Goal: Use online tool/utility: Utilize a website feature to perform a specific function

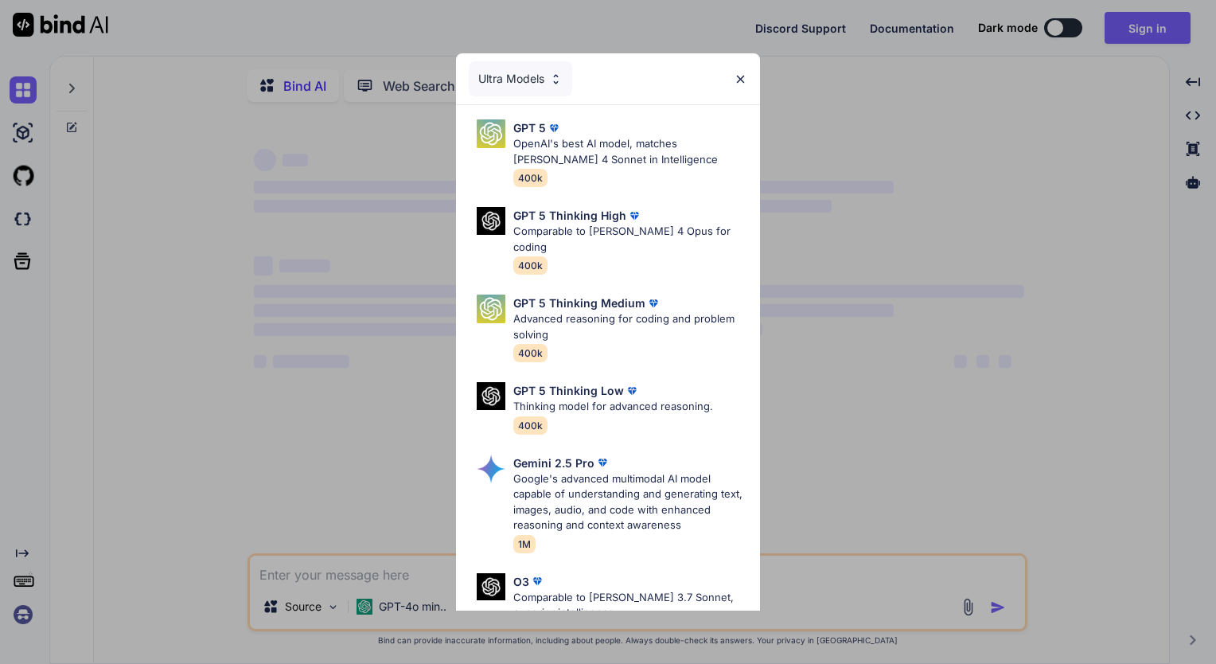
type textarea "x"
click at [547, 132] on img at bounding box center [554, 128] width 16 height 16
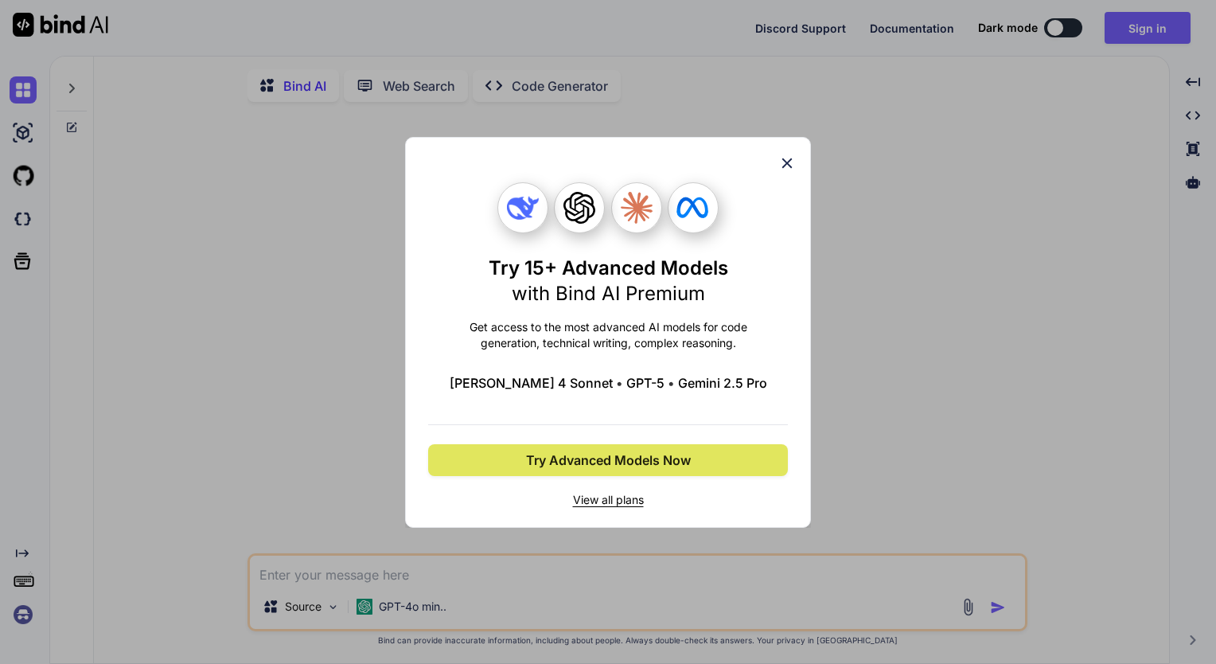
click at [575, 466] on span "Try Advanced Models Now" at bounding box center [608, 460] width 165 height 19
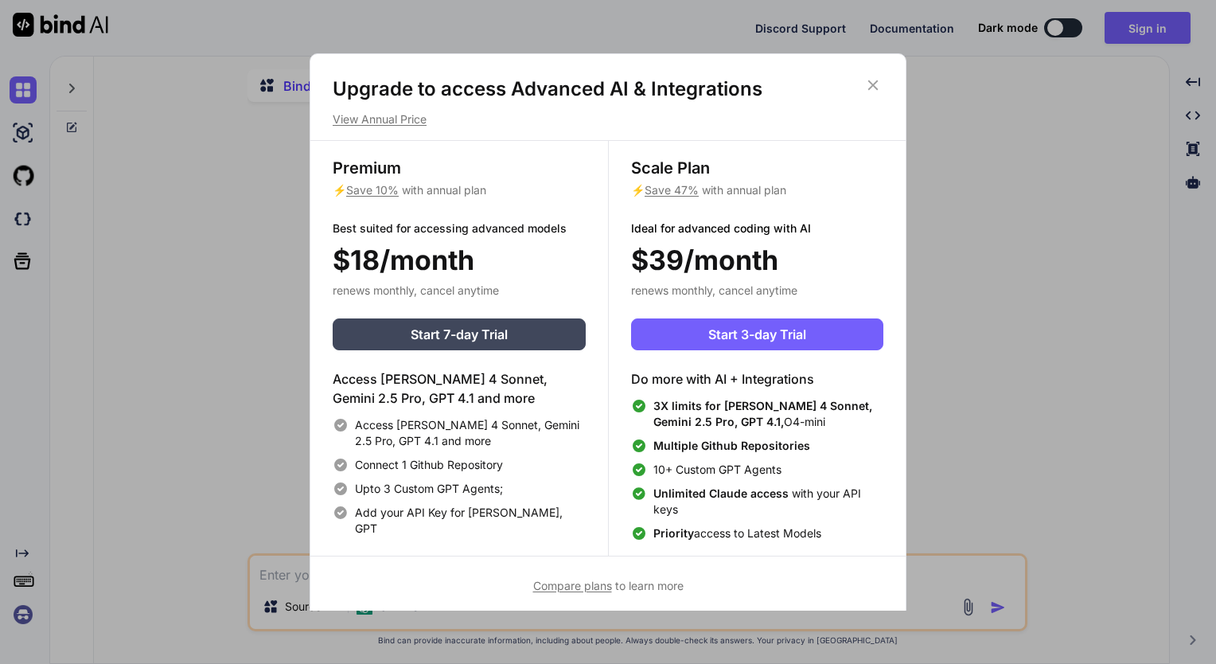
click at [876, 79] on icon at bounding box center [874, 85] width 18 height 18
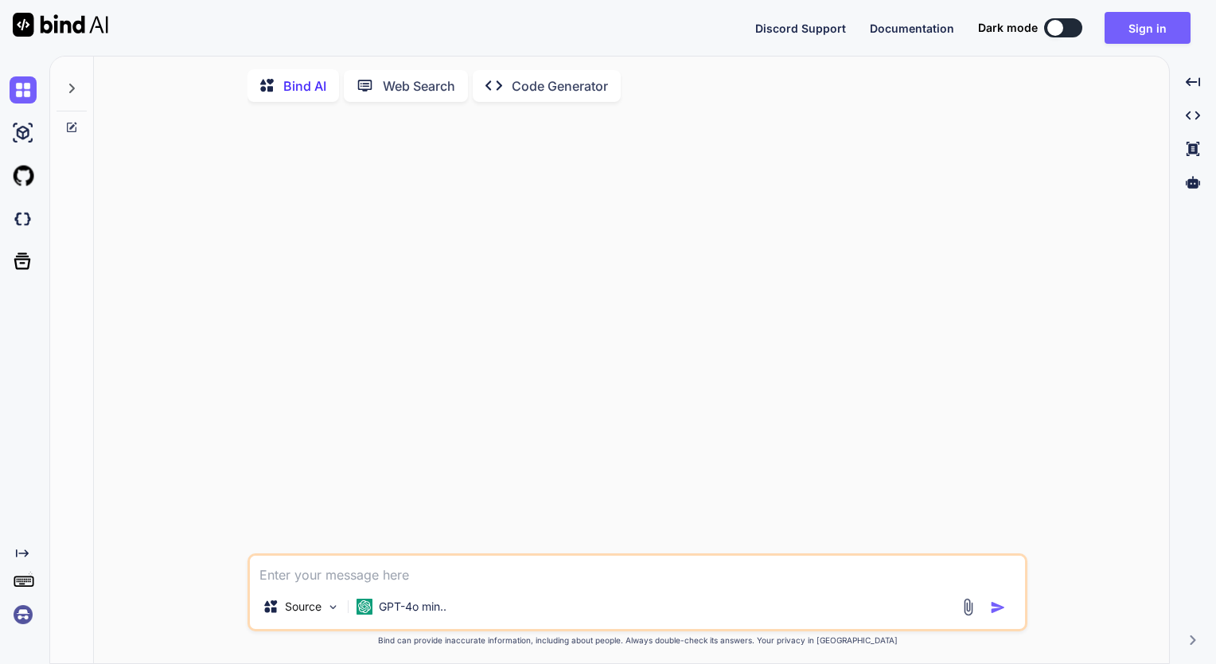
click at [32, 615] on img at bounding box center [23, 614] width 27 height 27
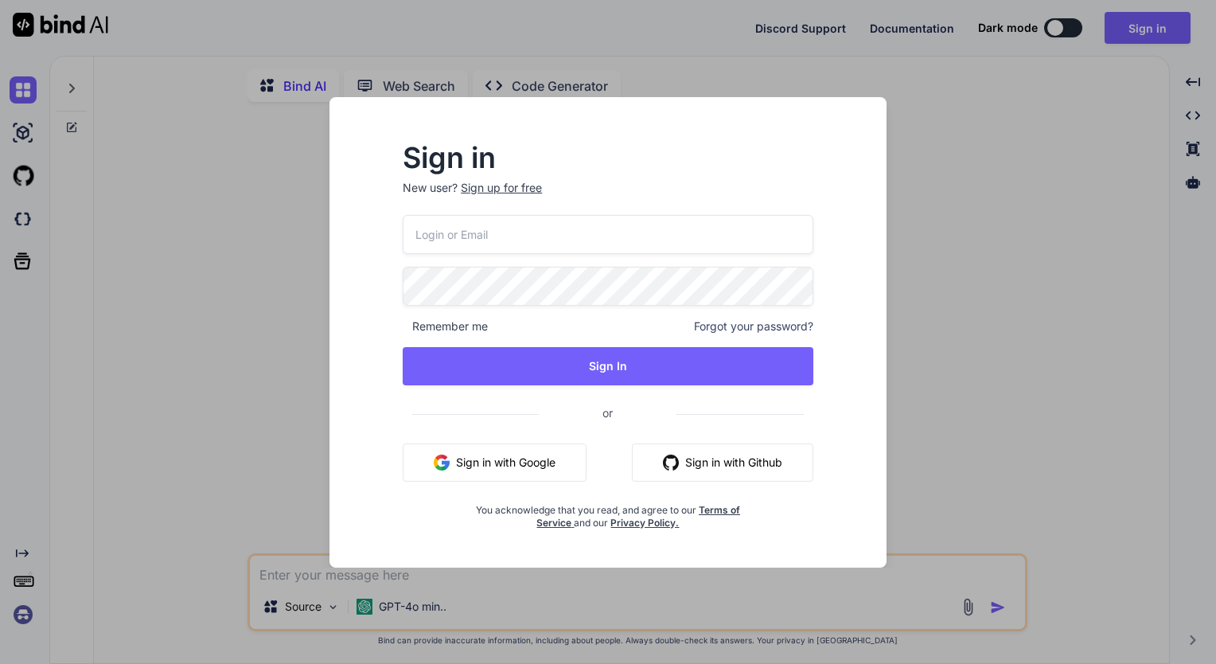
click at [500, 231] on input "email" at bounding box center [608, 234] width 411 height 39
type input "a"
type input "[EMAIL_ADDRESS][DOMAIN_NAME]"
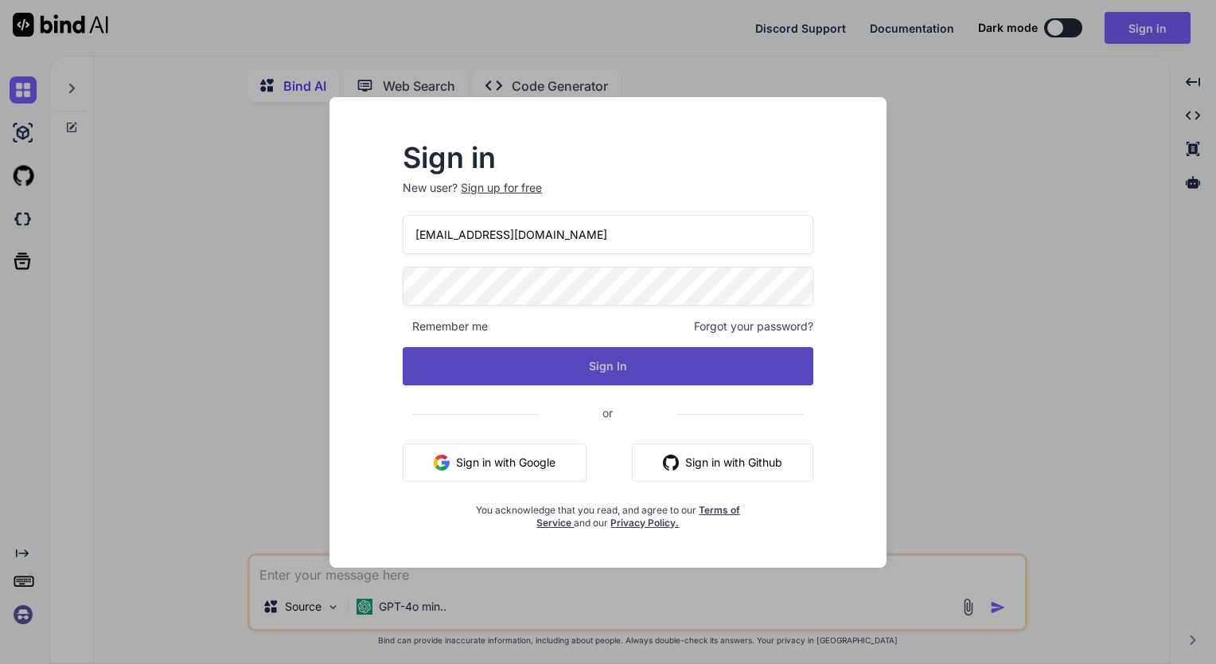
click at [595, 375] on button "Sign In" at bounding box center [608, 366] width 411 height 38
click at [567, 377] on button "Sign In" at bounding box center [608, 366] width 411 height 38
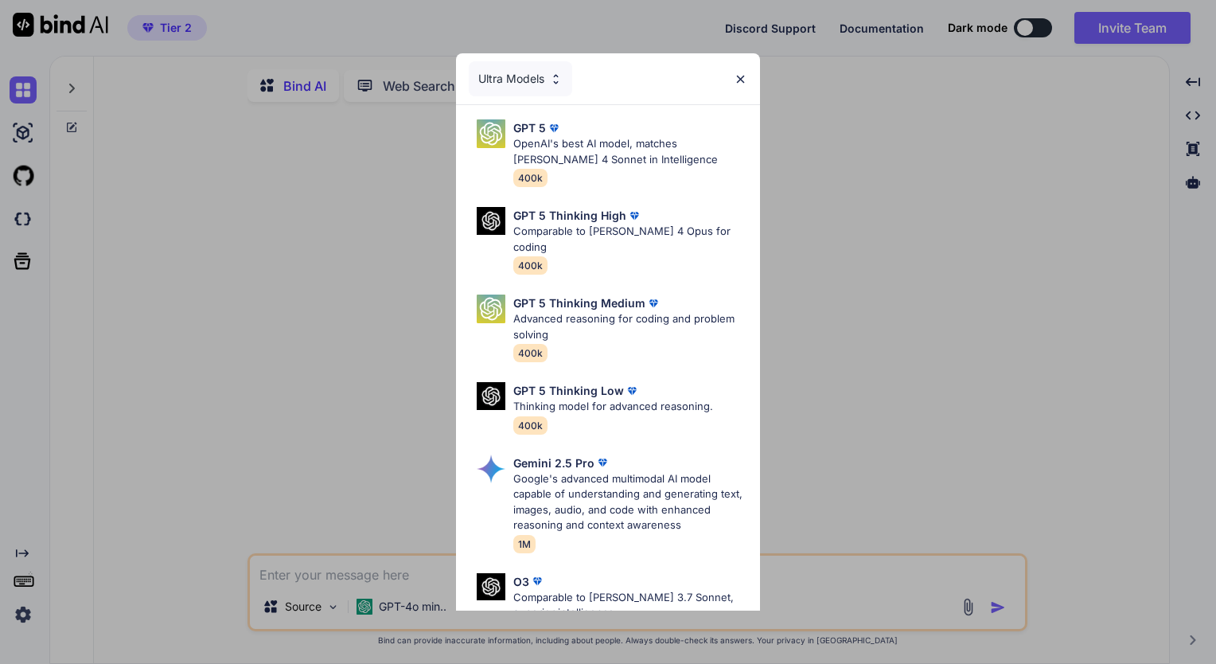
click at [132, 374] on div "Ultra Models GPT 5 OpenAI's best AI model, matches [PERSON_NAME] 4 Sonnet in In…" at bounding box center [608, 332] width 1216 height 664
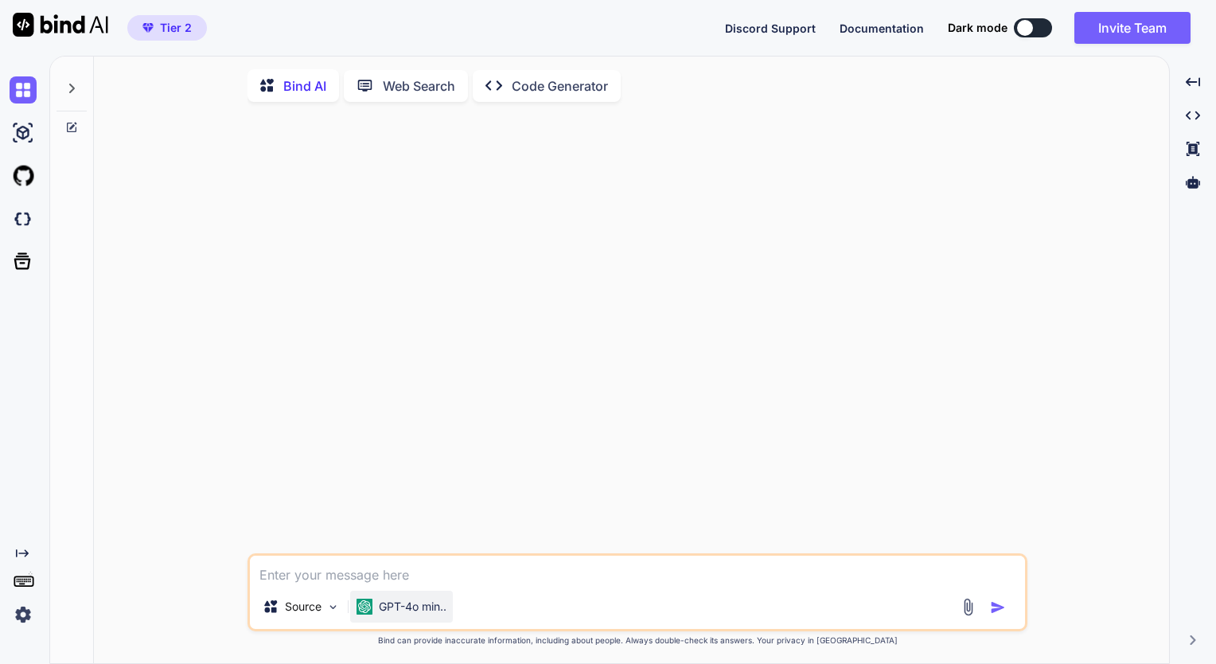
click at [402, 611] on p "GPT-4o min.." at bounding box center [413, 607] width 68 height 16
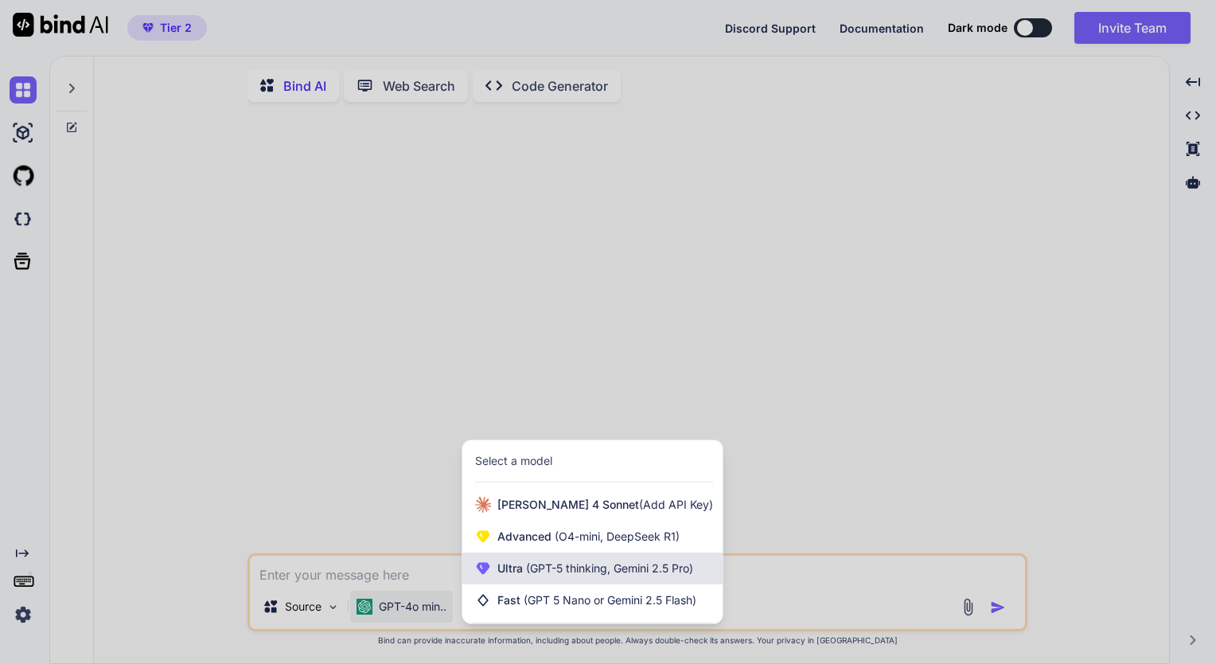
click at [520, 574] on span "Ultra (GPT-5 thinking, Gemini 2.5 Pro)" at bounding box center [596, 568] width 196 height 16
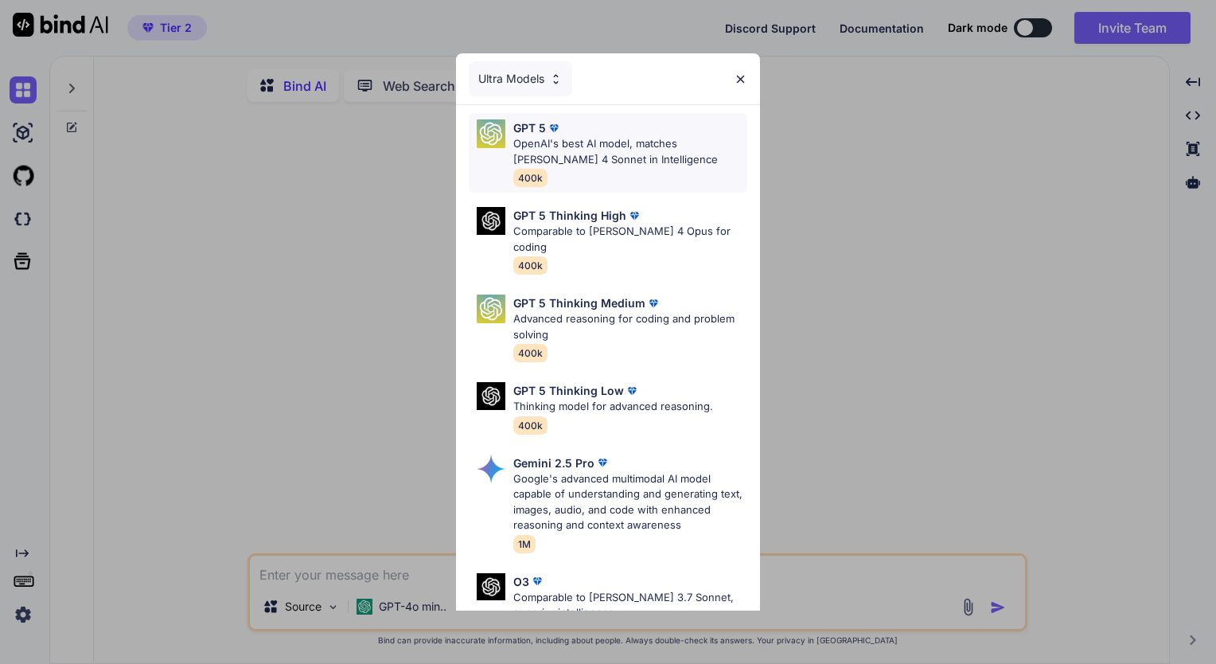
click at [574, 167] on div "GPT 5 OpenAI's best AI model, matches [PERSON_NAME] 4 Sonnet in Intelligence 40…" at bounding box center [630, 152] width 234 height 67
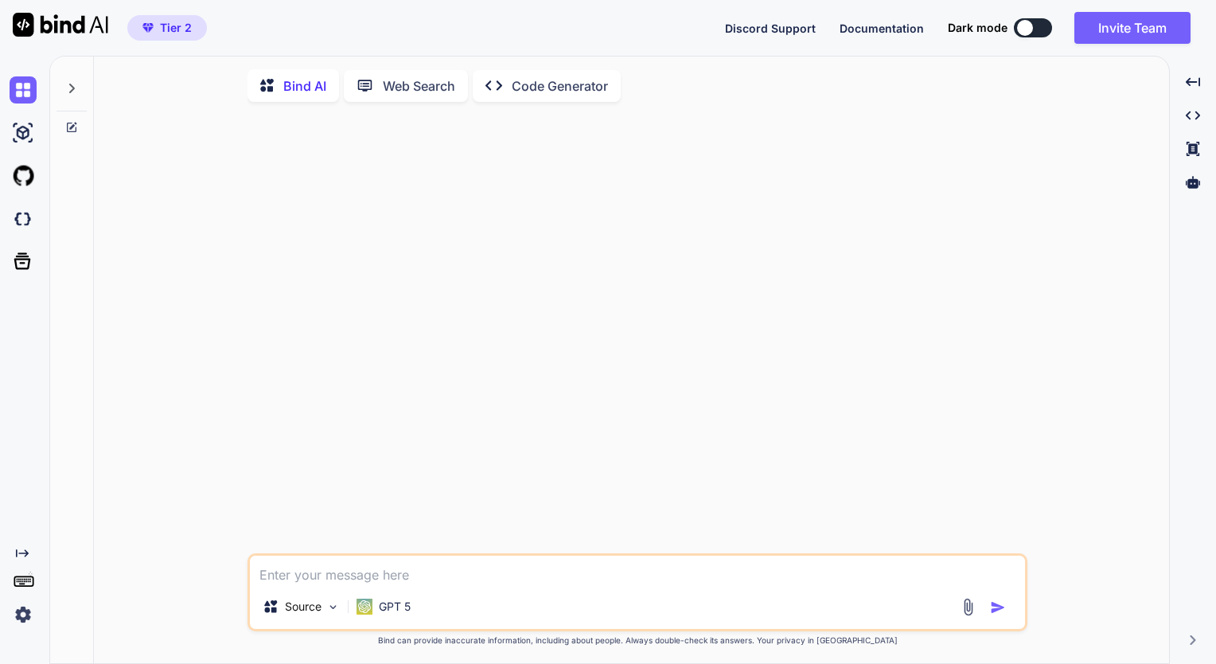
click at [343, 572] on textarea at bounding box center [637, 570] width 775 height 29
click at [381, 580] on textarea "del inspirion" at bounding box center [637, 570] width 775 height 29
click at [389, 578] on textarea "del inspirion 16 plus 70" at bounding box center [637, 570] width 775 height 29
click at [439, 561] on textarea "del inspirion 16 plus 70" at bounding box center [637, 570] width 775 height 29
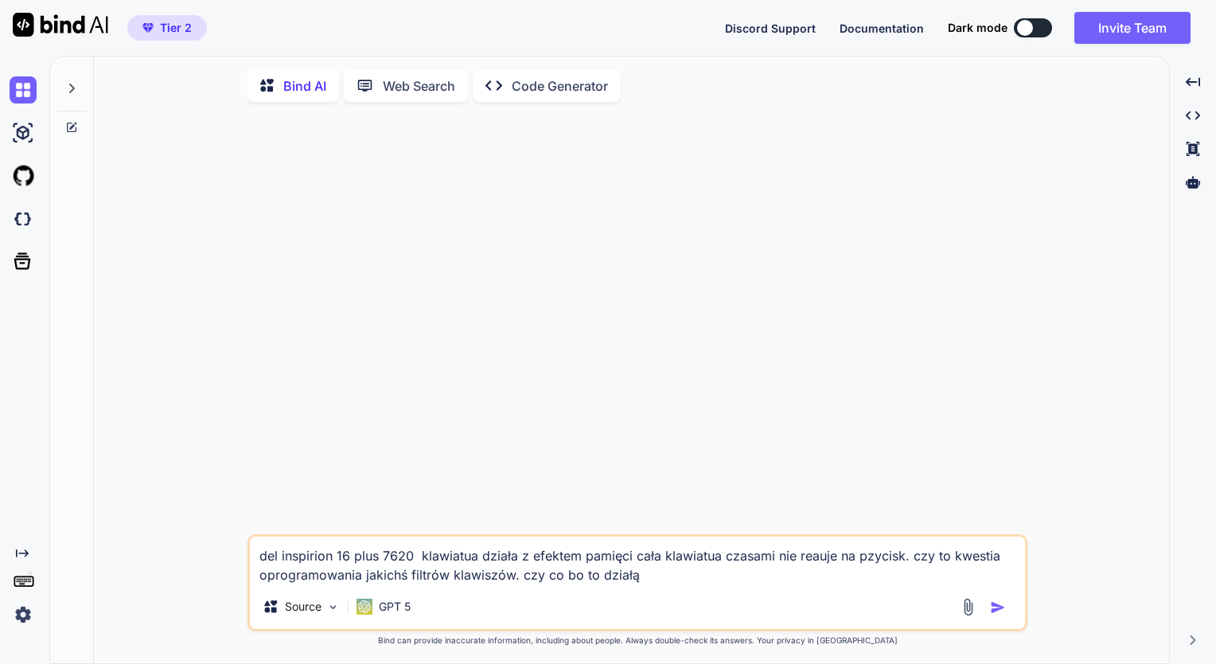
click at [658, 582] on textarea "del inspirion 16 plus 7620 klawiatua działa z efektem pamięci cała klawiatua cz…" at bounding box center [637, 561] width 775 height 48
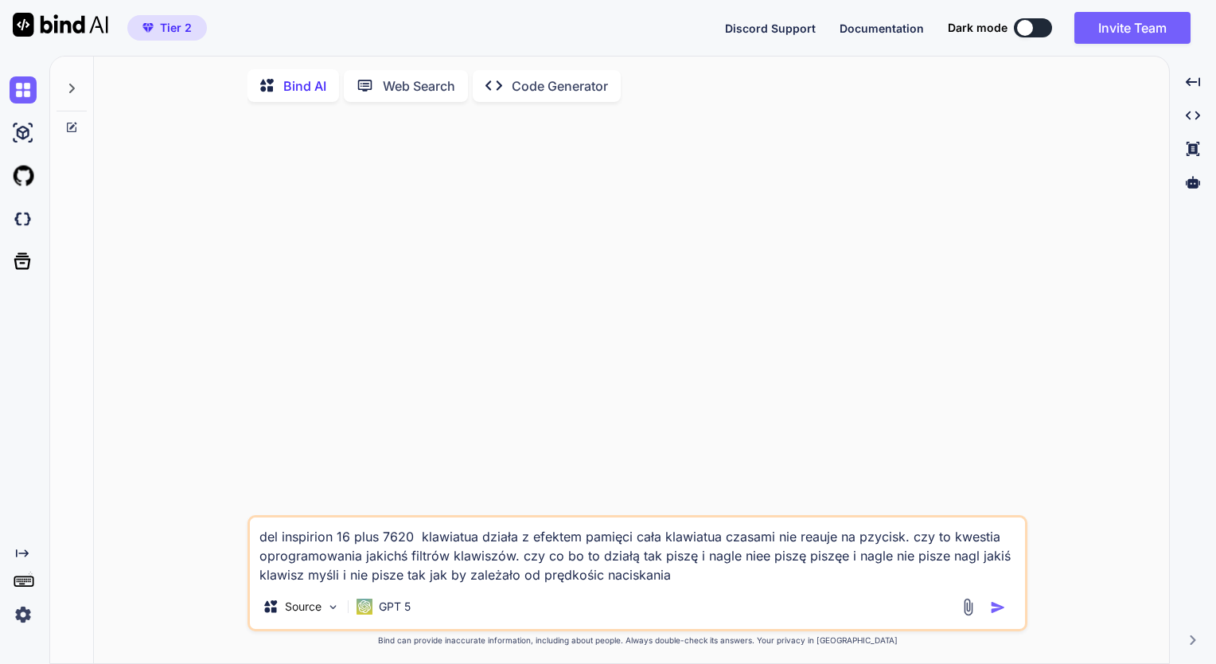
type textarea "del inspirion 16 plus 7620 klawiatua działa z efektem pamięci cała klawiatua cz…"
click at [997, 611] on img "button" at bounding box center [998, 607] width 16 height 16
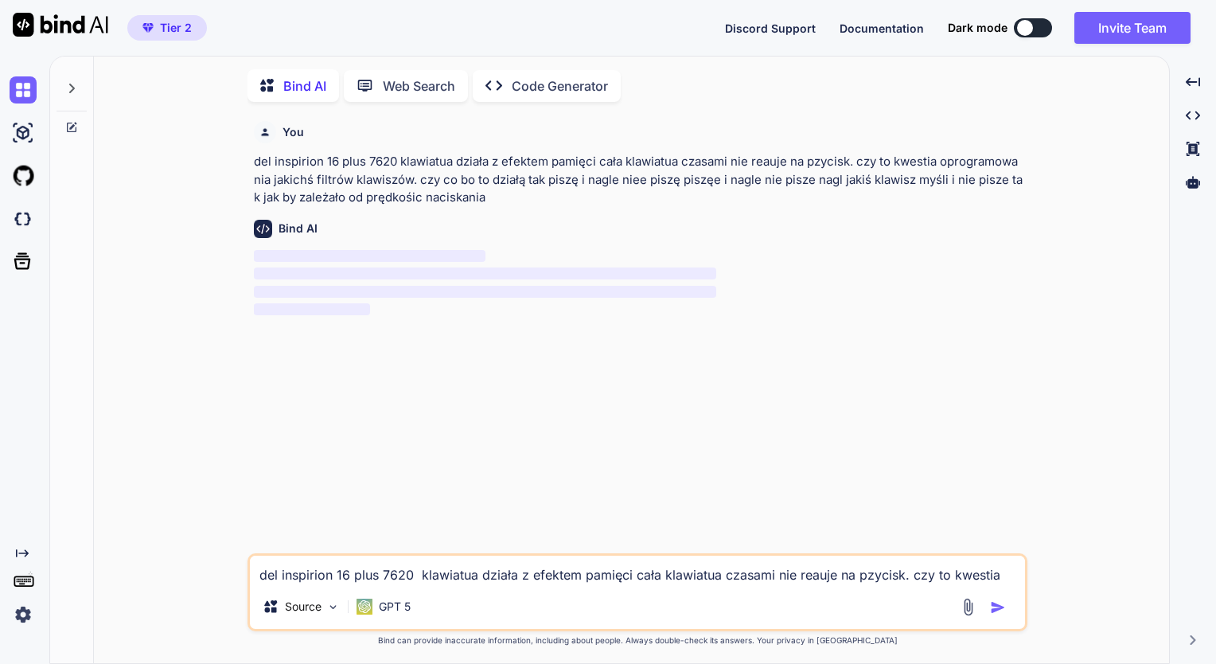
scroll to position [6, 0]
click at [154, 422] on div "You del inspirion 16 plus 7620 klawiatua działa z efektem pamięci cała klawiatu…" at bounding box center [638, 387] width 1063 height 551
click at [26, 618] on img at bounding box center [23, 614] width 27 height 27
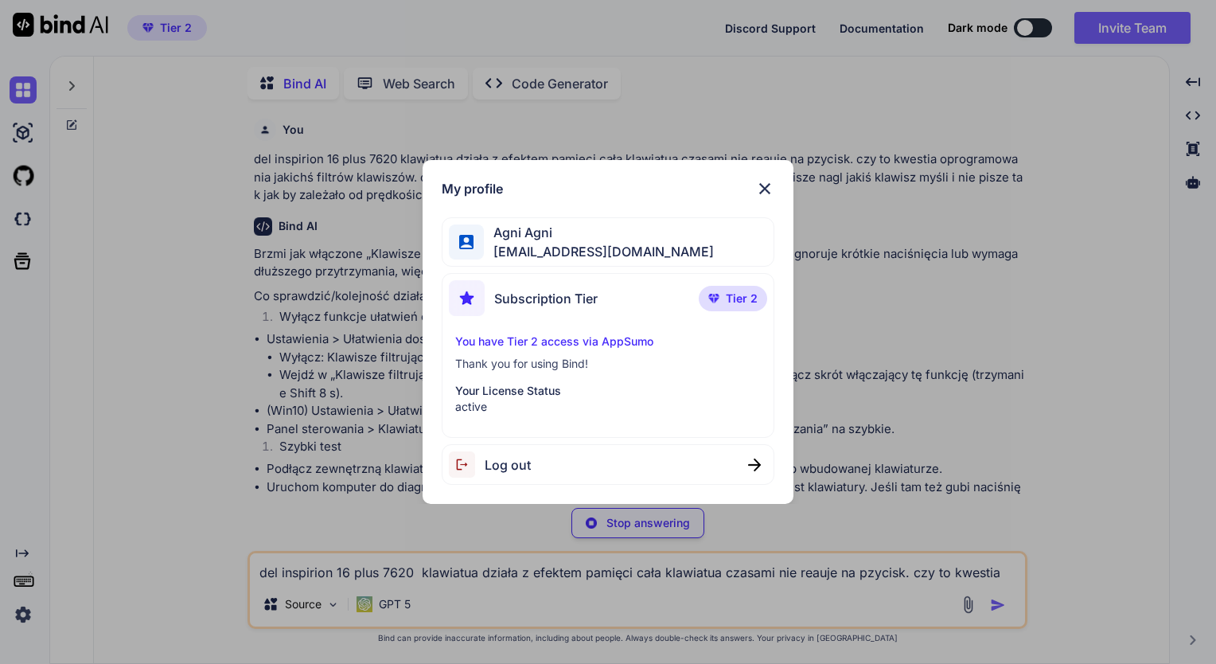
click at [133, 436] on div "My profile Agni Agni [EMAIL_ADDRESS][DOMAIN_NAME] Subscription Tier Tier 2 You …" at bounding box center [608, 332] width 1216 height 664
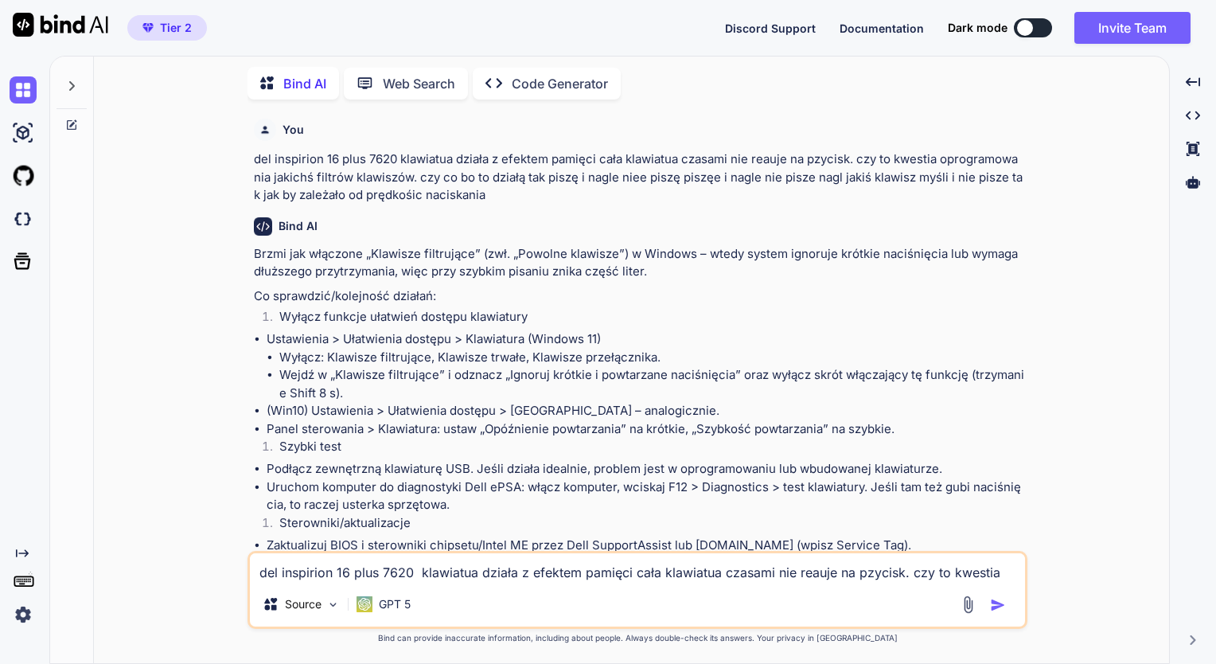
click at [127, 400] on div "You del inspirion 16 plus 7620 klawiatua działa z efektem pamięci cała klawiatu…" at bounding box center [638, 387] width 1063 height 551
click at [487, 583] on div "del inspirion 16 plus 7620 klawiatua działa z efektem pamięci cała klawiatua cz…" at bounding box center [638, 590] width 780 height 78
click at [448, 567] on textarea "del inspirion 16 plus 7620 klawiatua działa z efektem pamięci cała klawiatua cz…" at bounding box center [637, 567] width 775 height 29
type textarea "sadashaduqi@@@@ wueeuqu~~~~~!!!!!@3################### ### 333333333333333#####…"
drag, startPoint x: 927, startPoint y: 572, endPoint x: 240, endPoint y: 572, distance: 686.2
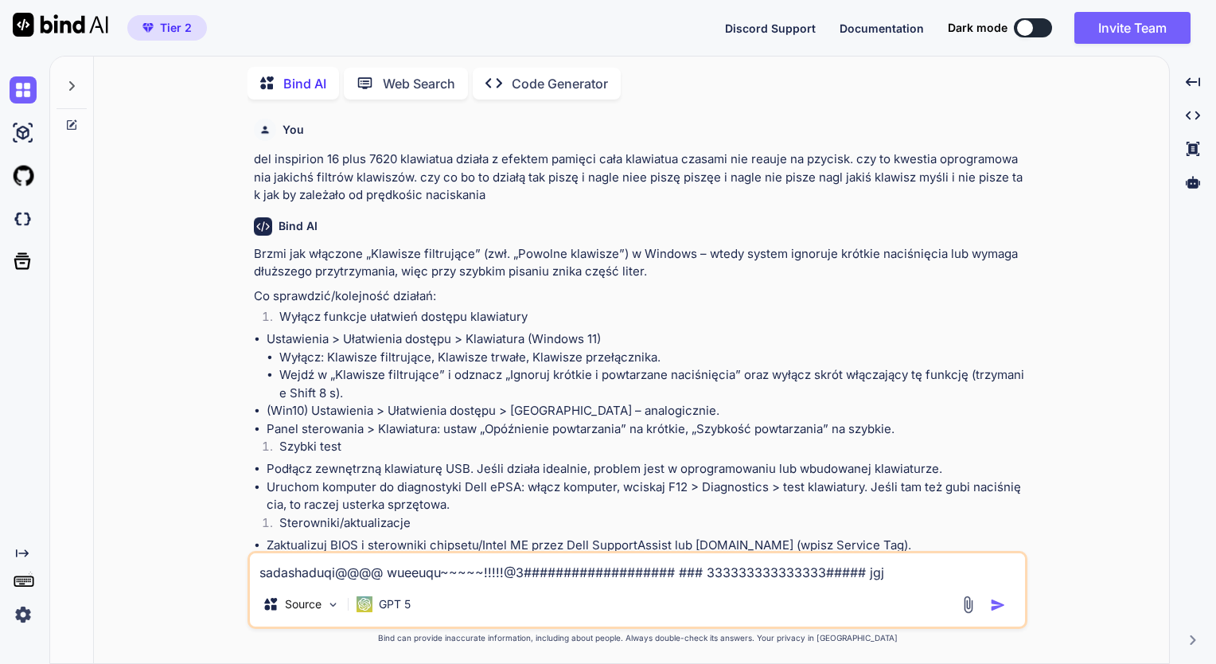
click at [240, 572] on div "You del inspirion 16 plus 7620 klawiatua działa z efektem pamięci cała klawiatu…" at bounding box center [638, 387] width 1063 height 551
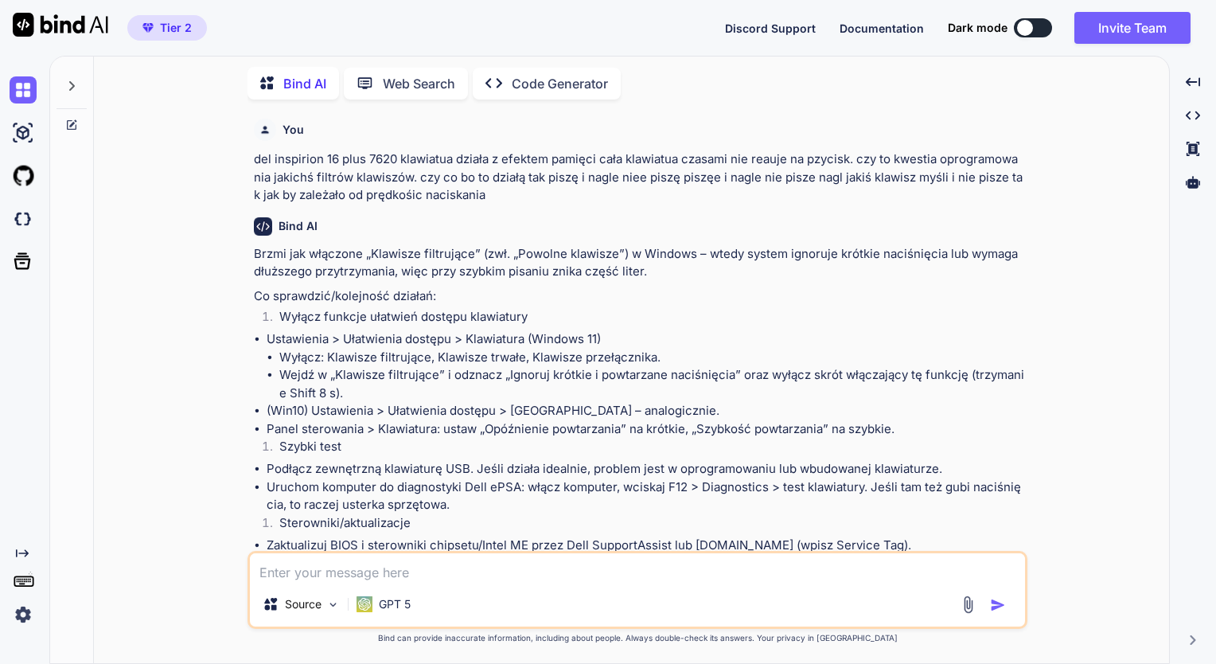
click at [69, 75] on div at bounding box center [72, 81] width 30 height 55
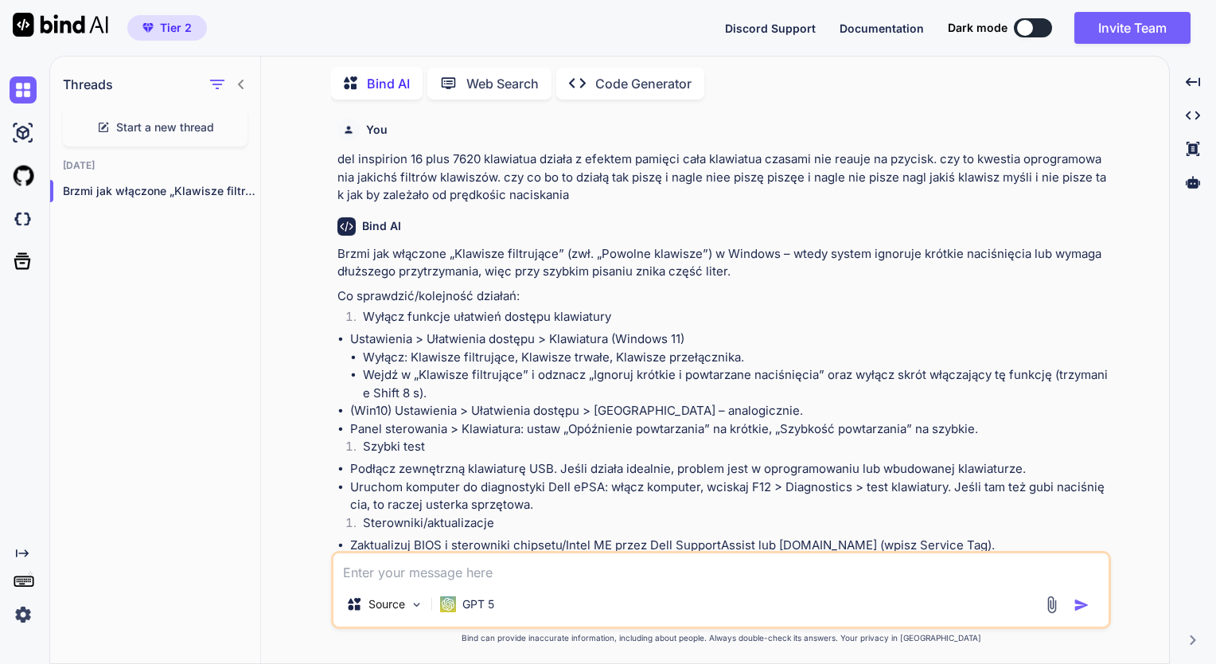
click at [69, 75] on h1 "Threads" at bounding box center [88, 84] width 50 height 19
click at [448, 607] on img at bounding box center [448, 604] width 16 height 16
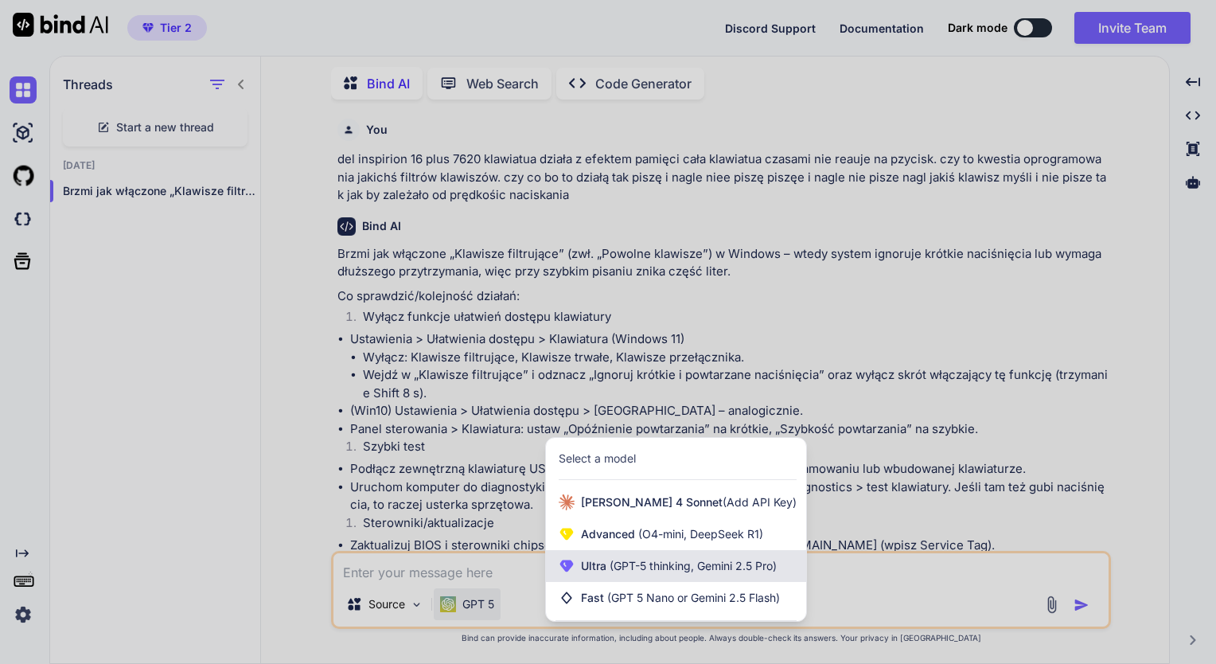
click at [618, 576] on div "Ultra (GPT-5 thinking, Gemini 2.5 Pro)" at bounding box center [676, 566] width 260 height 32
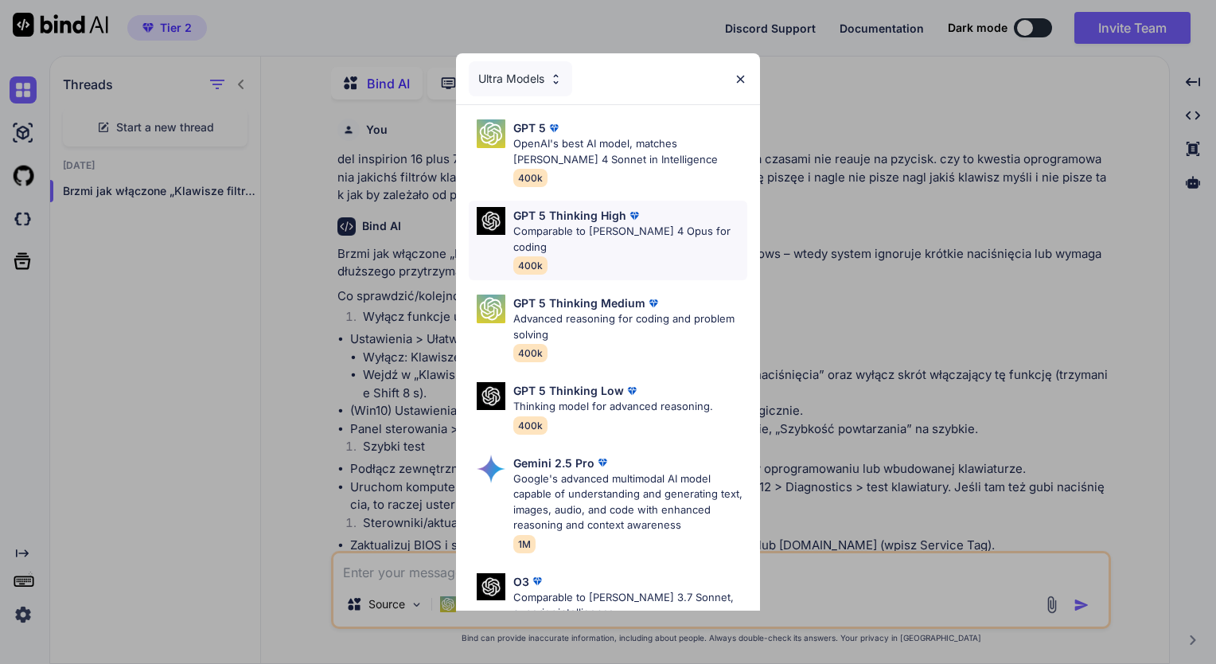
click at [556, 223] on p "GPT 5 Thinking High" at bounding box center [569, 215] width 113 height 17
